Goal: Task Accomplishment & Management: Manage account settings

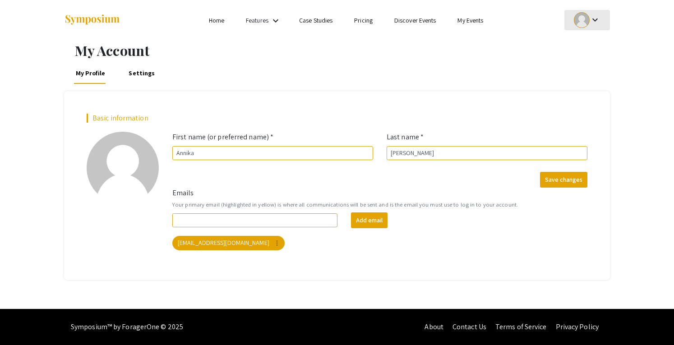
click at [580, 24] on div at bounding box center [582, 20] width 16 height 16
click at [587, 67] on button "My Submissions" at bounding box center [591, 66] width 55 height 22
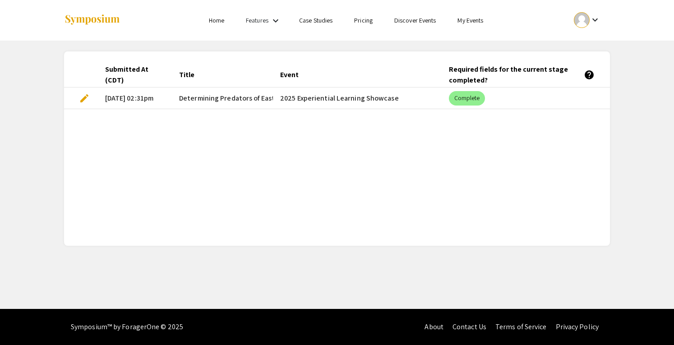
click at [79, 103] on span "edit" at bounding box center [84, 98] width 11 height 11
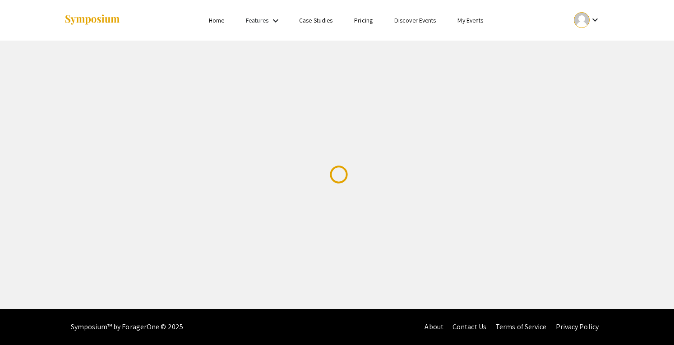
click at [81, 102] on div "Skip navigation Home Features keyboard_arrow_down Case Studies Pricing Discover…" at bounding box center [337, 154] width 674 height 309
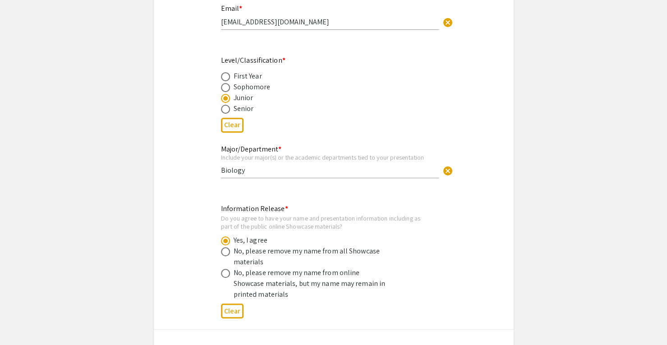
select select "custom"
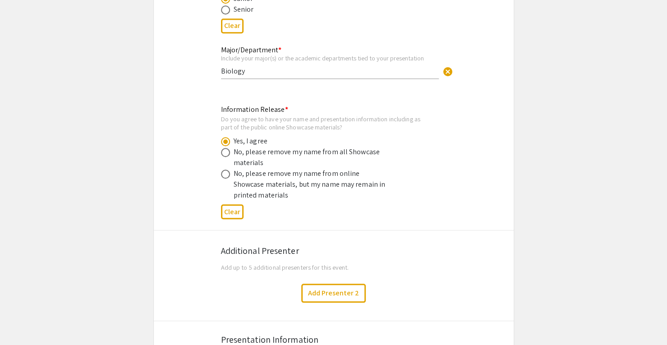
scroll to position [417, 0]
type input "0"
select select "custom"
type input "1"
select select "auto"
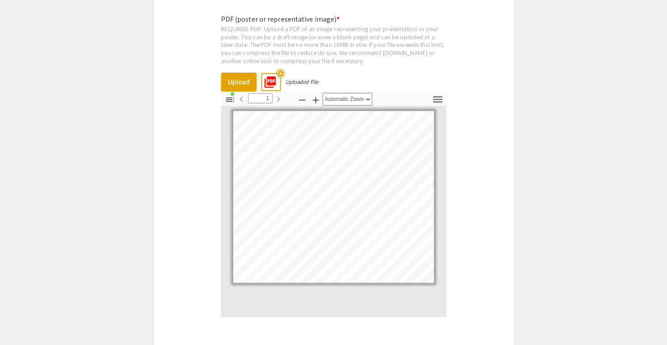
scroll to position [2100, 0]
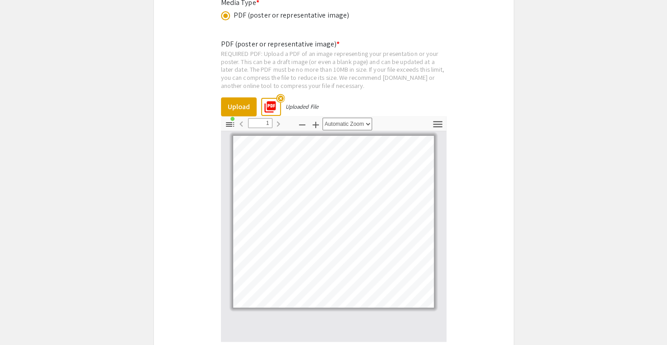
click at [279, 94] on mat-icon "highlight_off" at bounding box center [280, 98] width 9 height 9
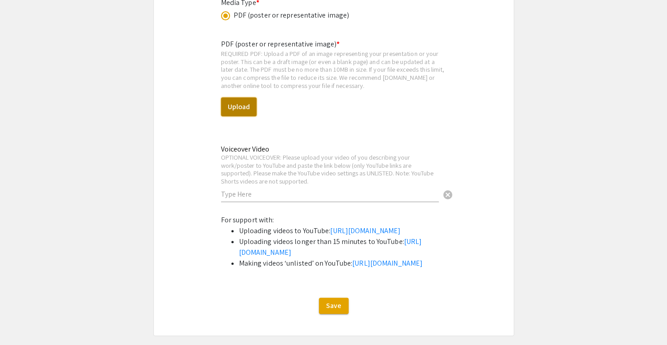
click at [242, 102] on button "Upload" at bounding box center [239, 106] width 36 height 19
select select "custom"
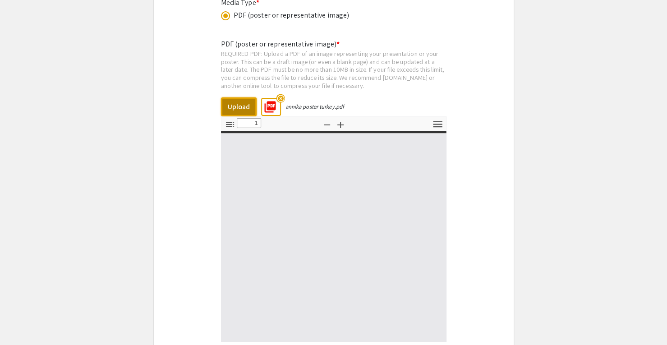
type input "0"
select select "custom"
type input "1"
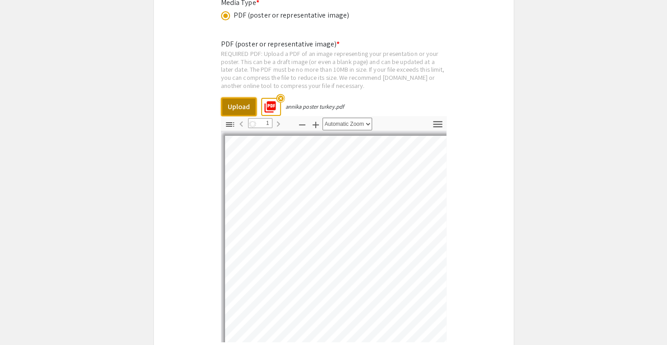
select select "auto"
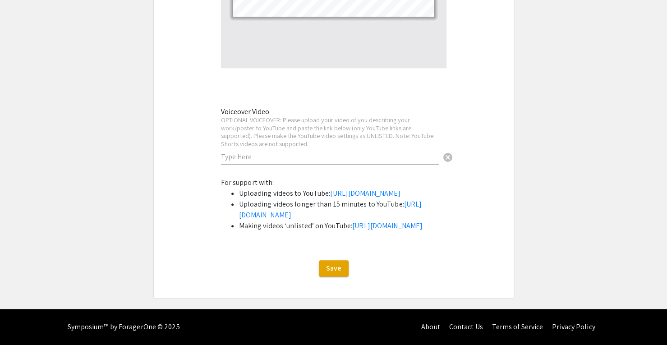
scroll to position [2400, 0]
click at [338, 277] on button "Save" at bounding box center [334, 268] width 30 height 16
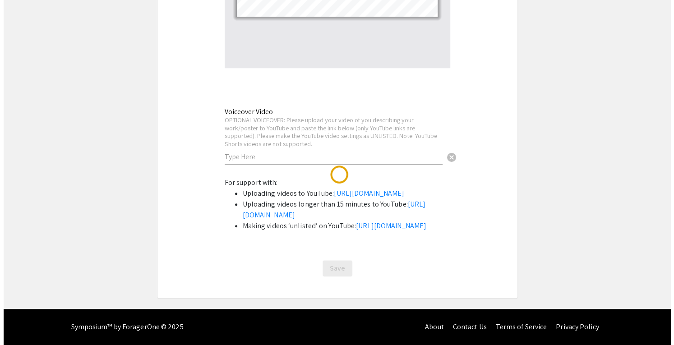
scroll to position [0, 0]
